Goal: Transaction & Acquisition: Purchase product/service

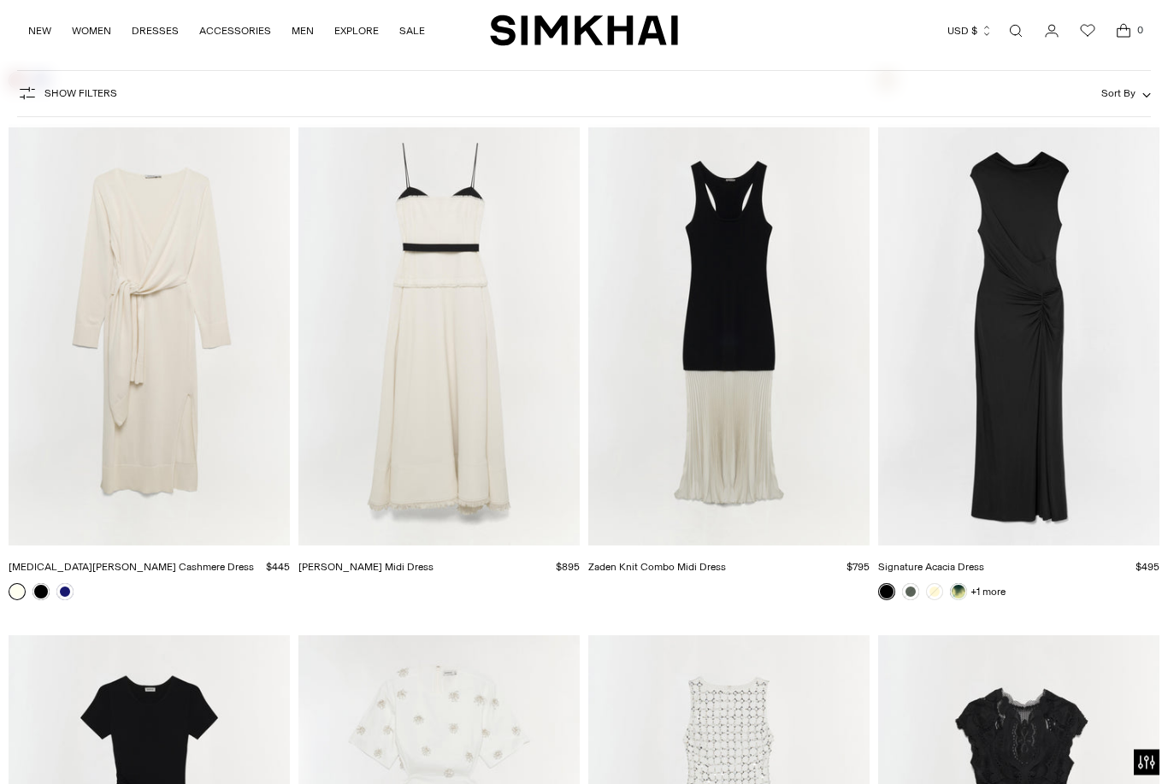
scroll to position [6237, 0]
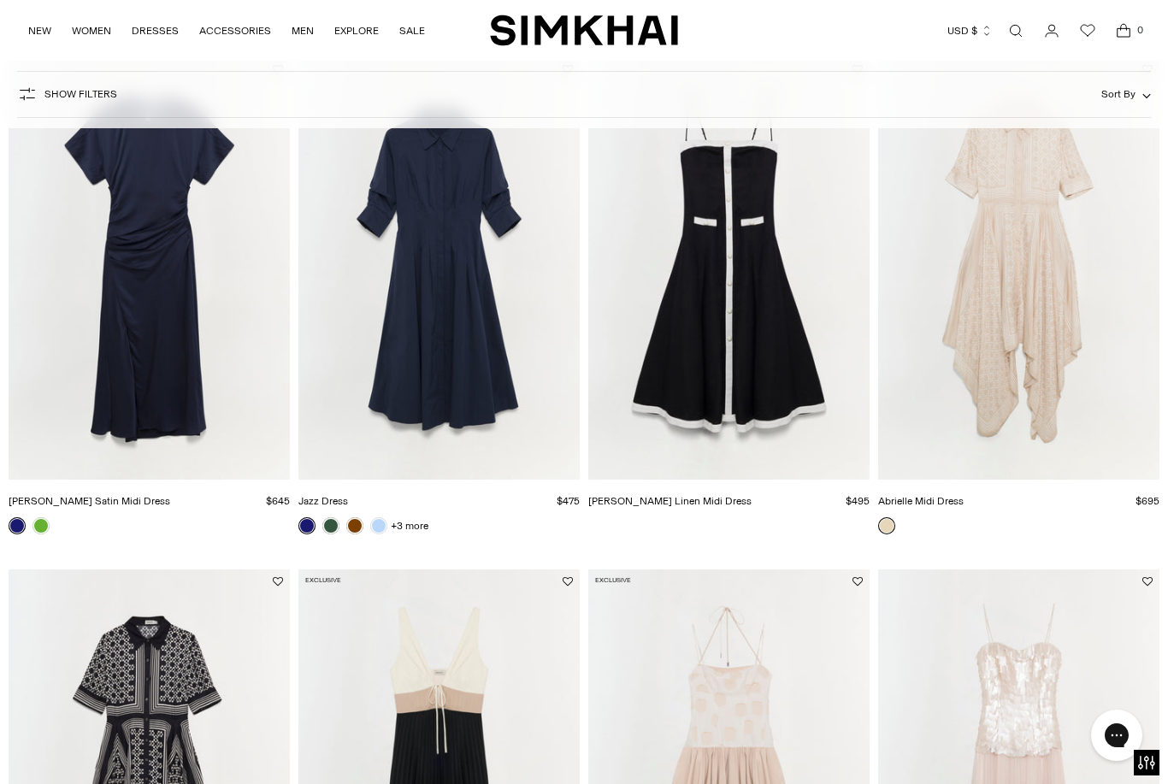
scroll to position [8859, 0]
